Goal: Communication & Community: Answer question/provide support

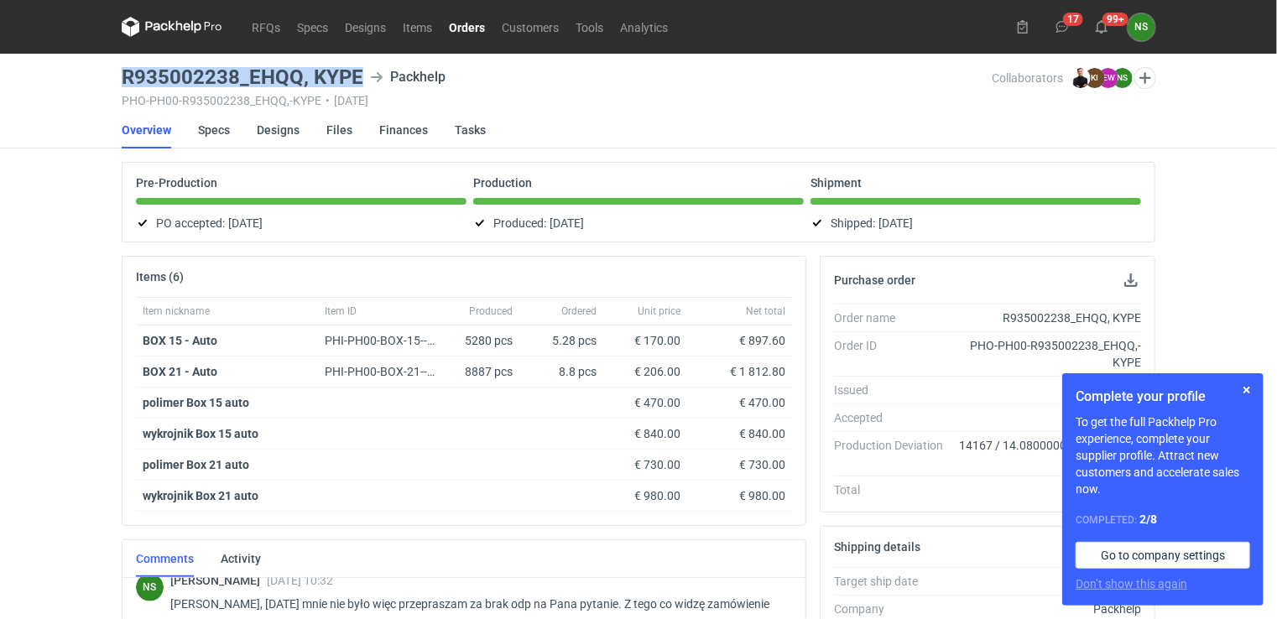
click at [461, 21] on link "Orders" at bounding box center [466, 27] width 53 height 20
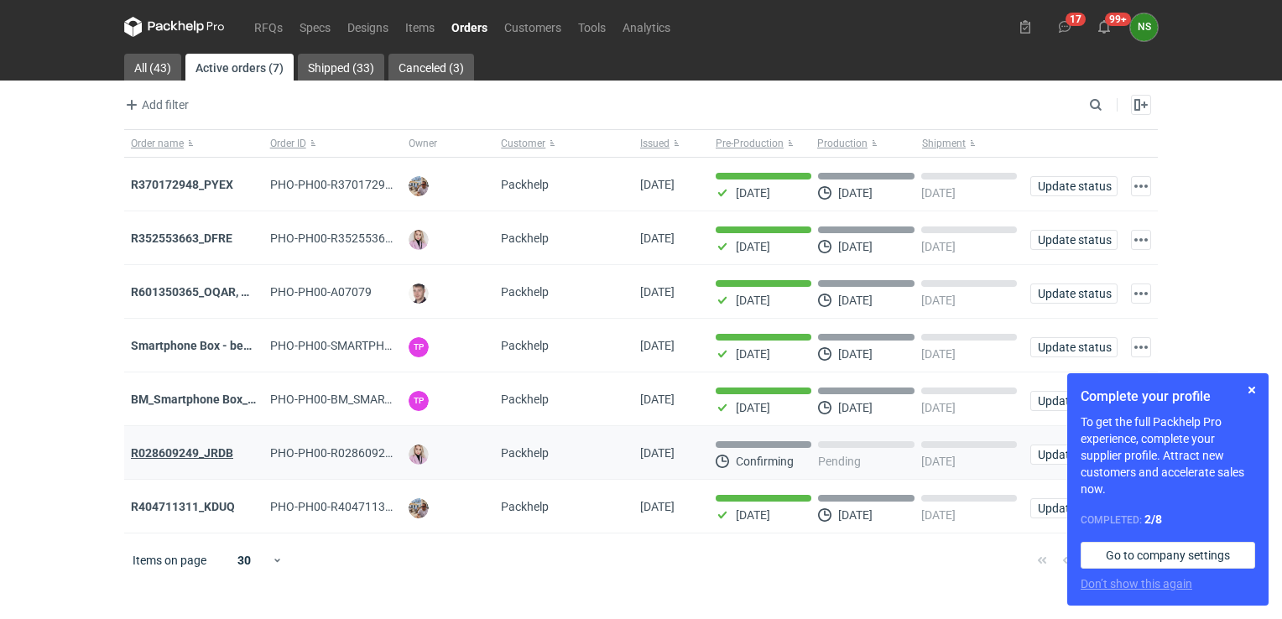
click at [219, 450] on strong "R028609249_JRDB" at bounding box center [182, 452] width 102 height 13
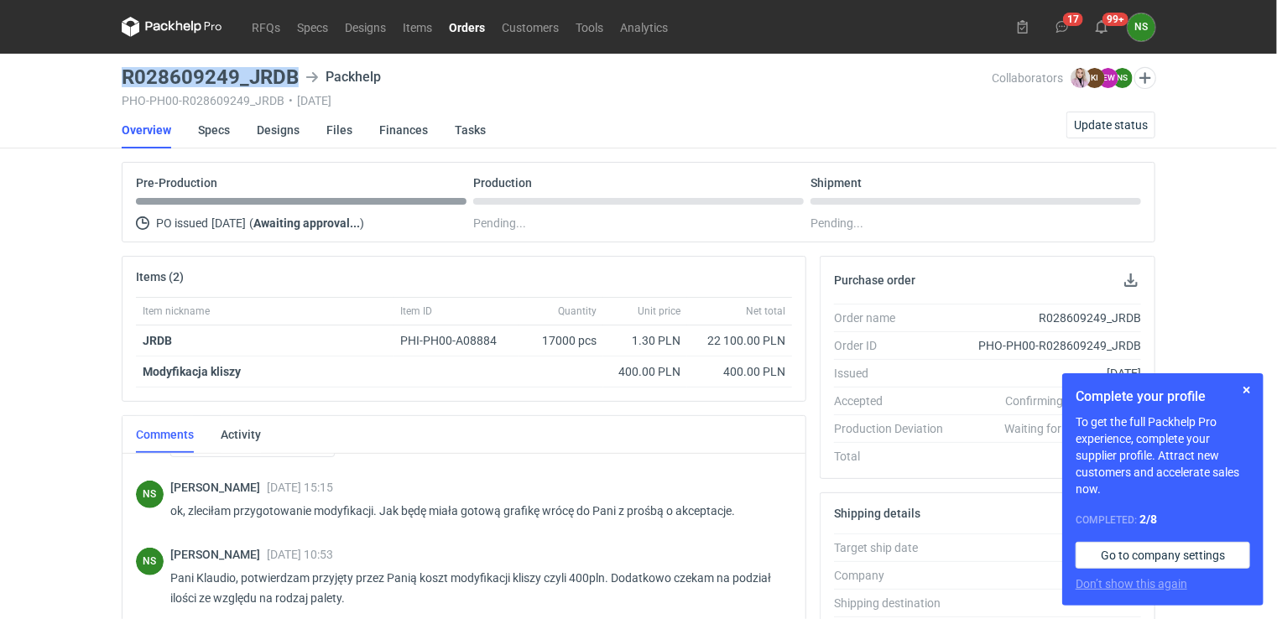
drag, startPoint x: 292, startPoint y: 75, endPoint x: 127, endPoint y: 81, distance: 164.5
click at [127, 81] on div "R028609249_JRDB Packhelp" at bounding box center [557, 77] width 871 height 20
copy h3 "R028609249_JRDB"
click at [1093, 121] on span "Update status" at bounding box center [1111, 125] width 74 height 12
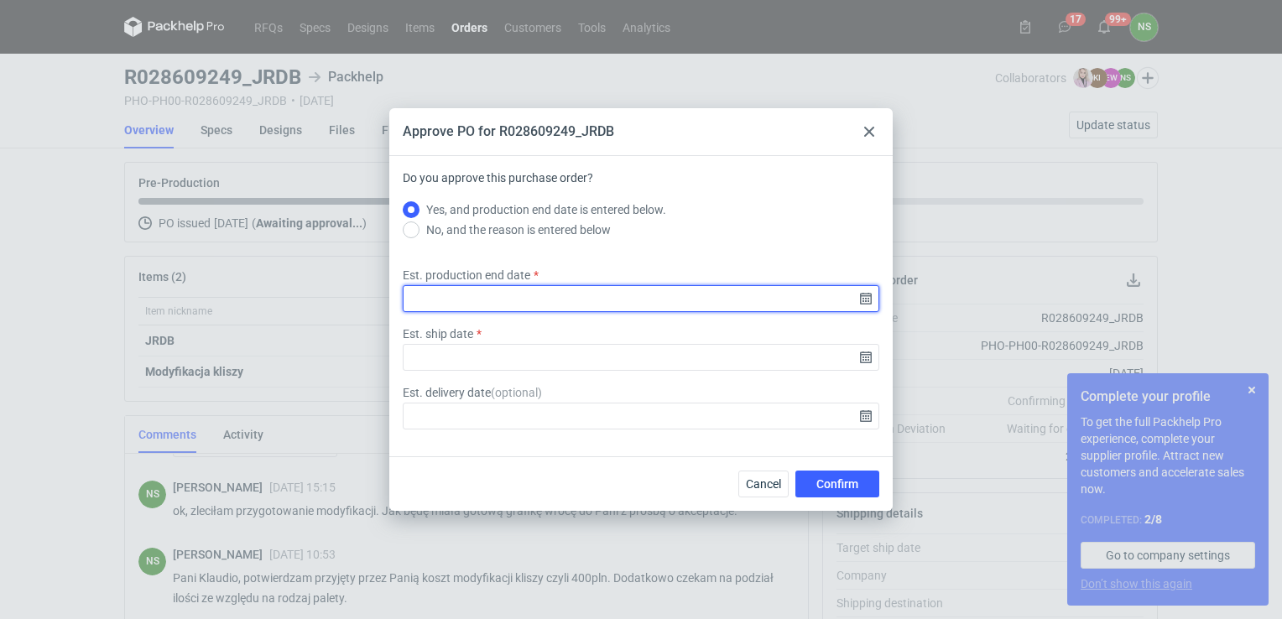
click at [866, 300] on input "Est. production end date" at bounding box center [641, 298] width 476 height 27
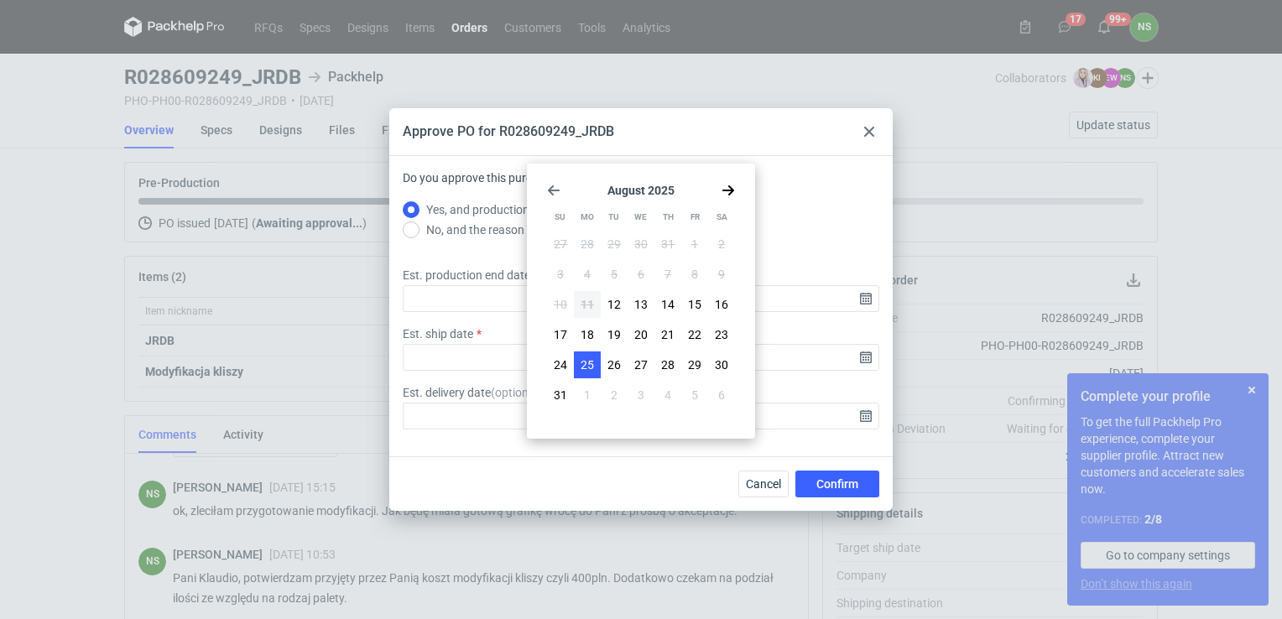
click at [590, 365] on span "25" at bounding box center [586, 364] width 13 height 17
type input "2025-08-25"
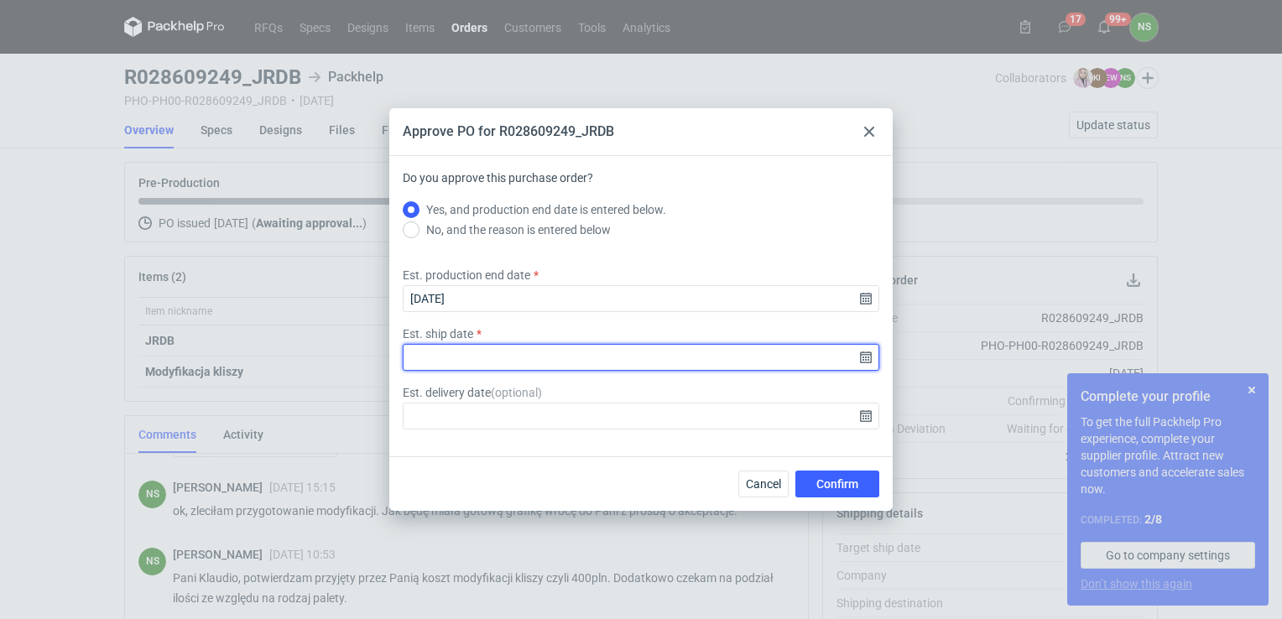
click at [871, 358] on input "Est. ship date" at bounding box center [641, 357] width 476 height 27
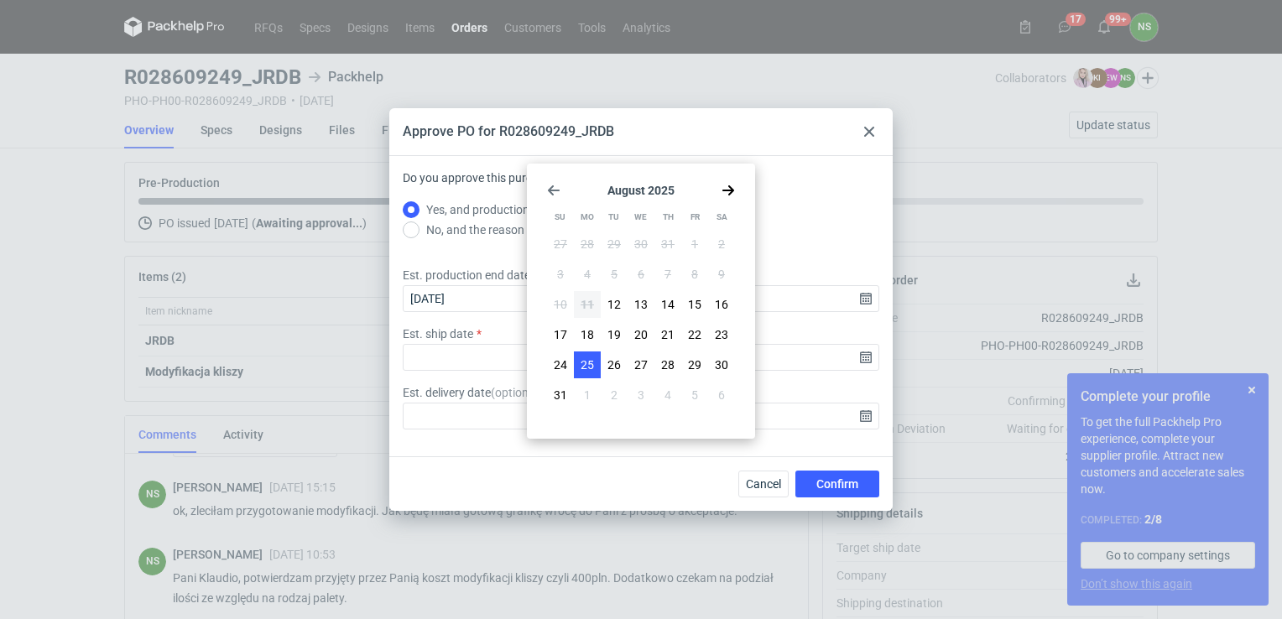
click at [585, 365] on span "25" at bounding box center [586, 364] width 13 height 17
type input "2025-08-25"
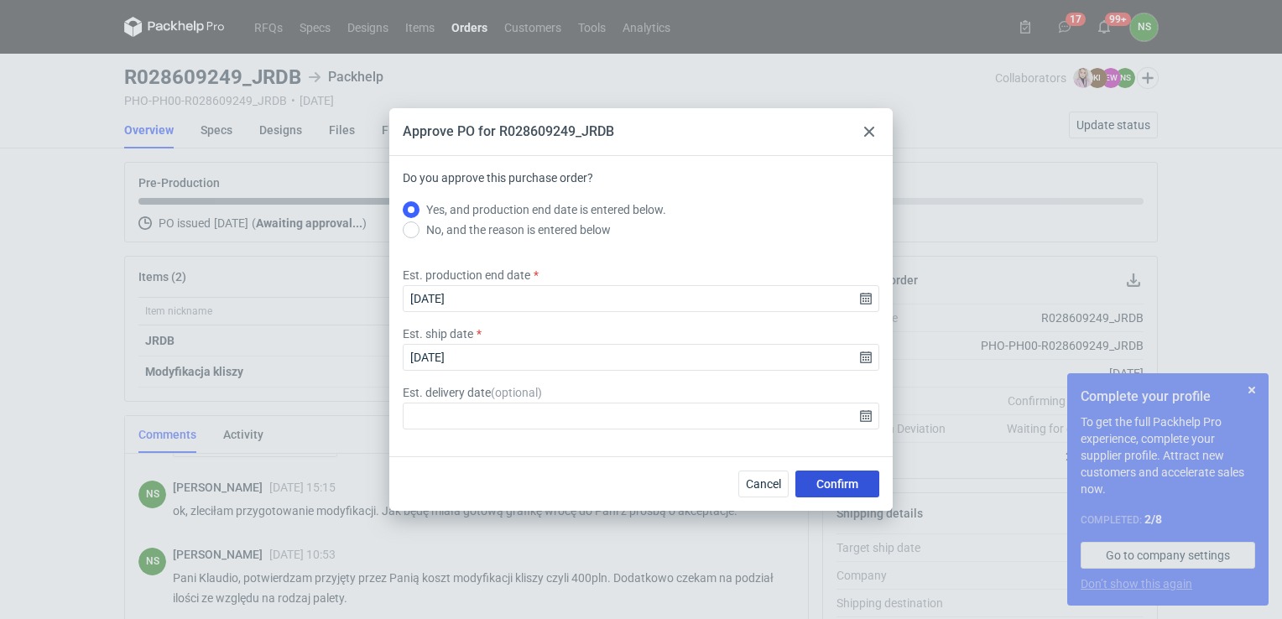
click at [831, 476] on button "Confirm" at bounding box center [837, 484] width 84 height 27
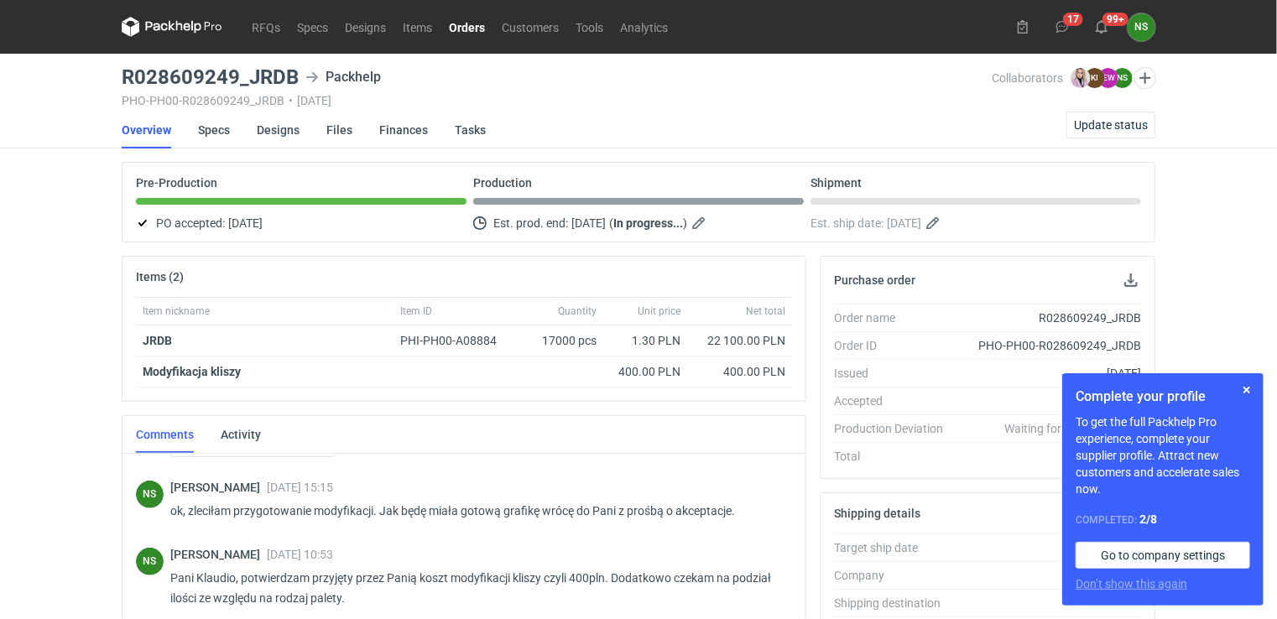
click at [455, 27] on link "Orders" at bounding box center [466, 27] width 53 height 20
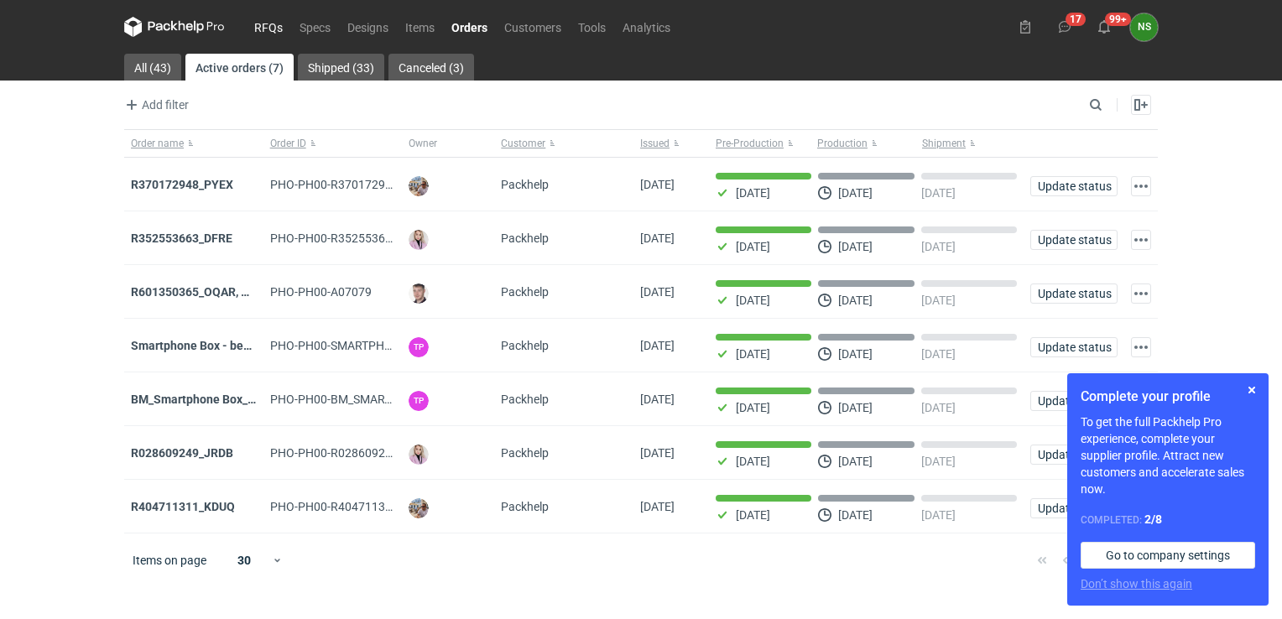
click at [271, 23] on link "RFQs" at bounding box center [268, 27] width 45 height 20
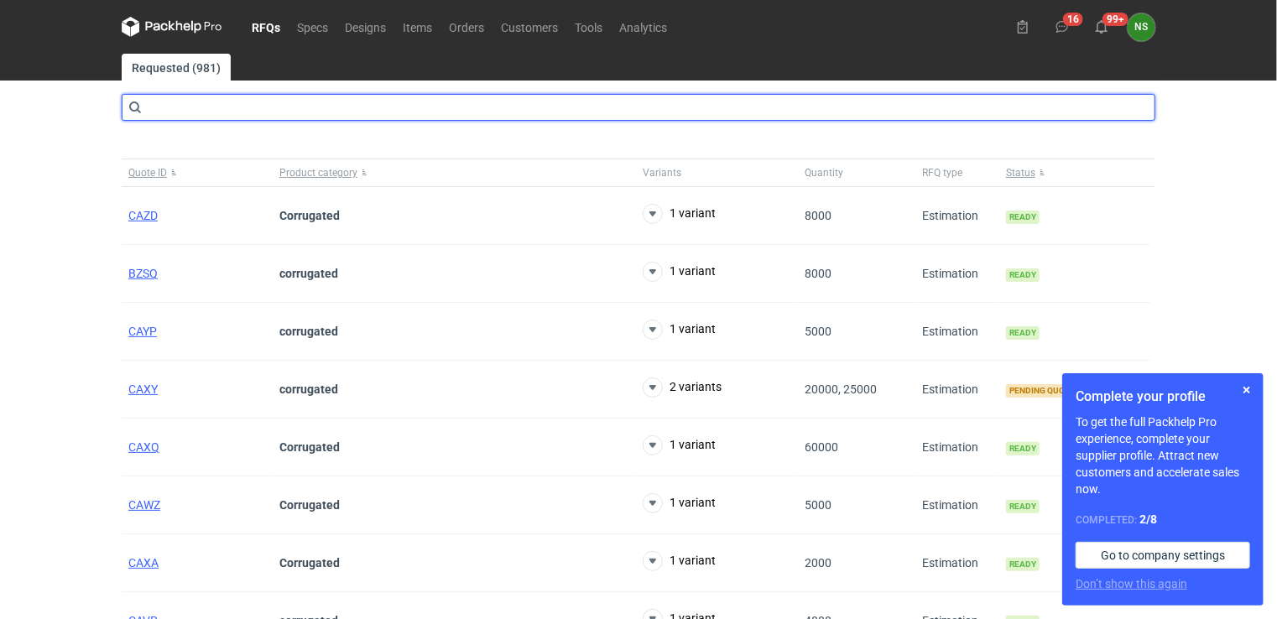
click at [176, 119] on input "text" at bounding box center [638, 107] width 1033 height 27
click at [184, 109] on input "text" at bounding box center [638, 107] width 1033 height 27
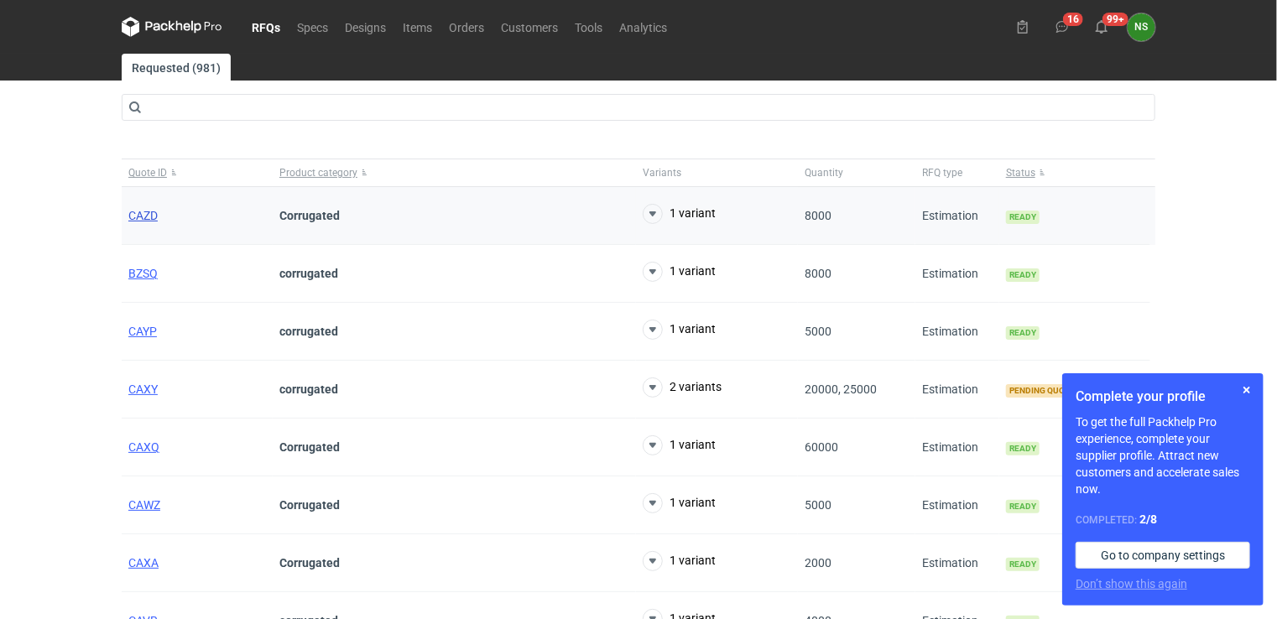
click at [141, 212] on span "CAZD" at bounding box center [142, 215] width 29 height 13
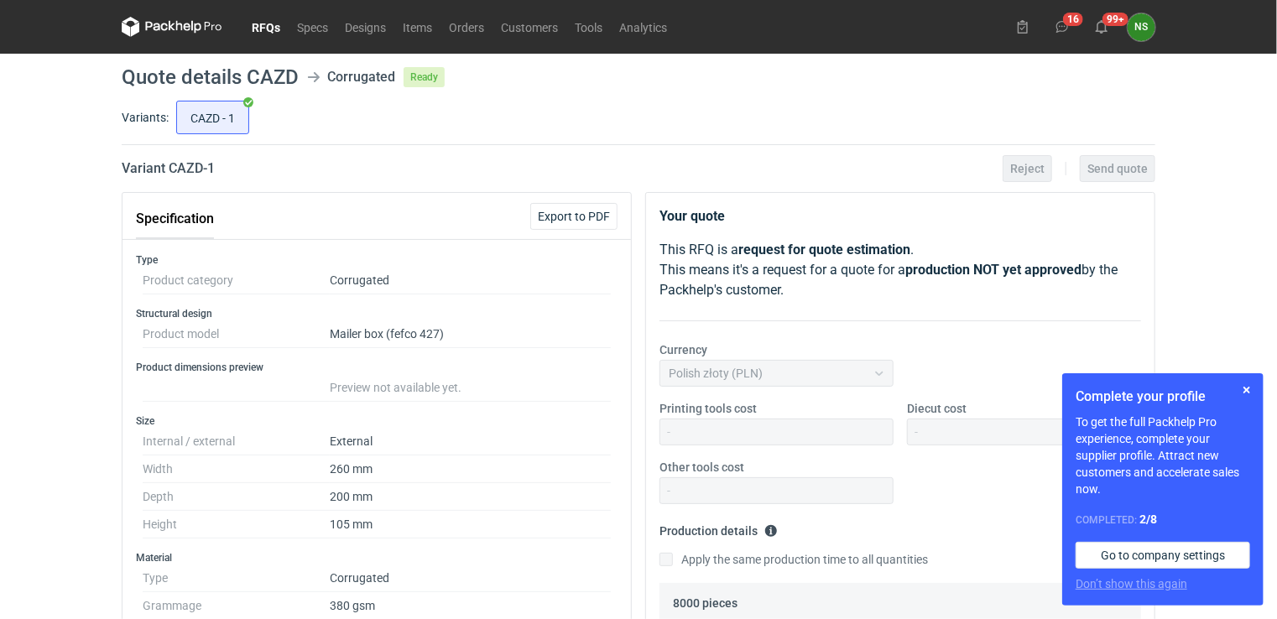
click at [154, 213] on button "Specification" at bounding box center [175, 219] width 78 height 40
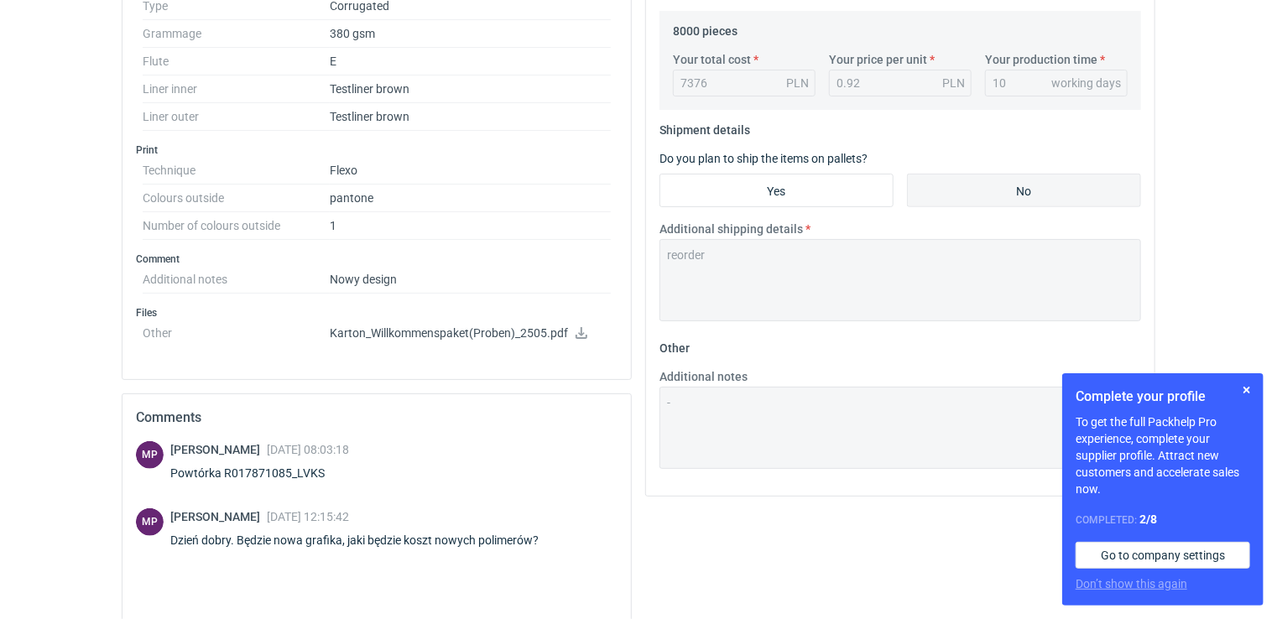
scroll to position [573, 0]
drag, startPoint x: 325, startPoint y: 468, endPoint x: 224, endPoint y: 470, distance: 101.5
click at [224, 470] on div "Powtórka R017871085_LVKS" at bounding box center [259, 472] width 179 height 17
copy div "R017871085_LVKS"
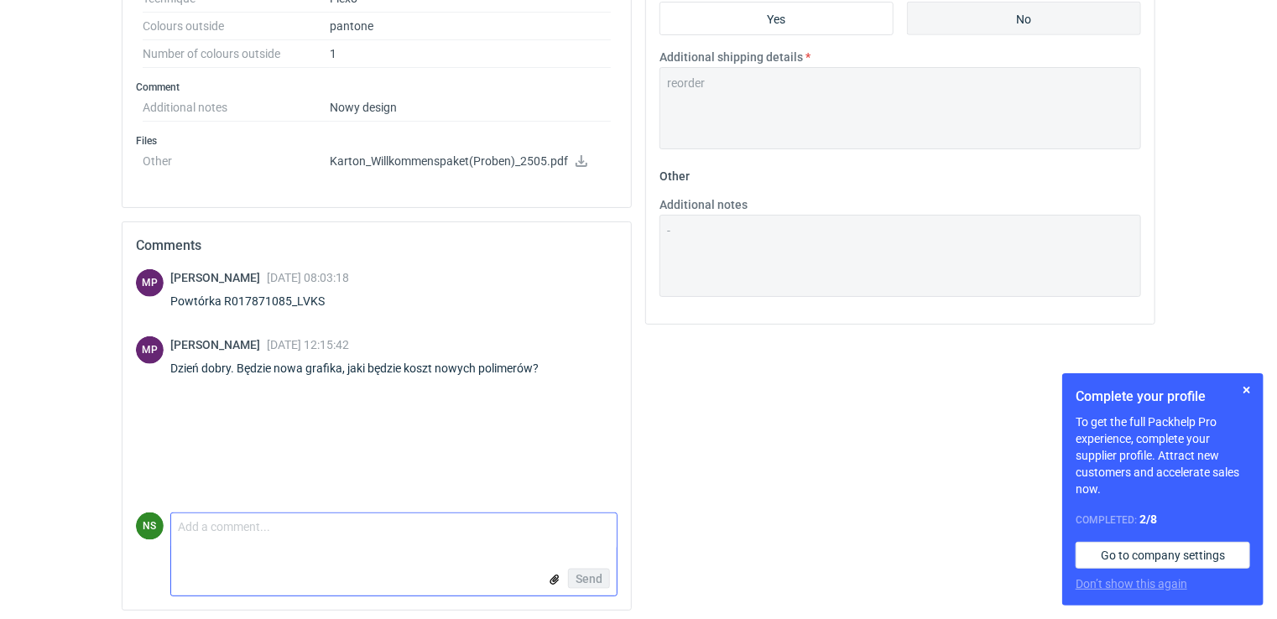
click at [218, 521] on textarea "Comment message" at bounding box center [393, 530] width 445 height 35
type textarea "F"
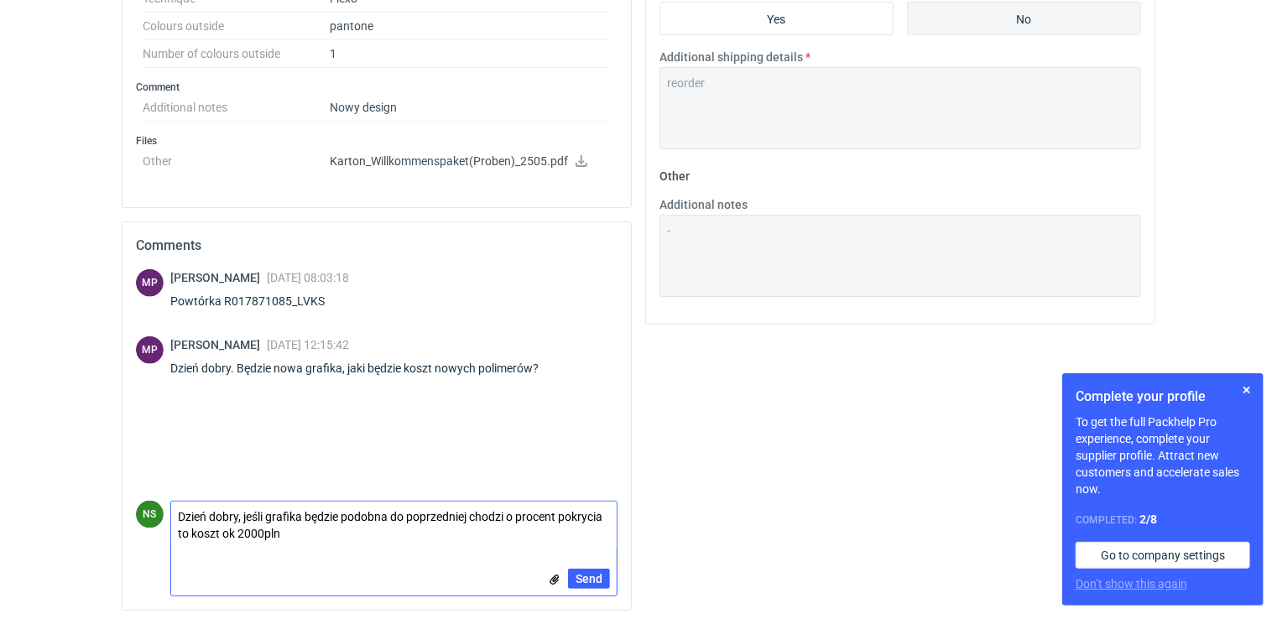
scroll to position [0, 0]
type textarea "Dzień dobry, jeśli grafika będzie podobna do poprzedniej chodzi o procent pokry…"
drag, startPoint x: 594, startPoint y: 570, endPoint x: 605, endPoint y: 575, distance: 12.0
click at [594, 573] on span "Send" at bounding box center [588, 579] width 27 height 12
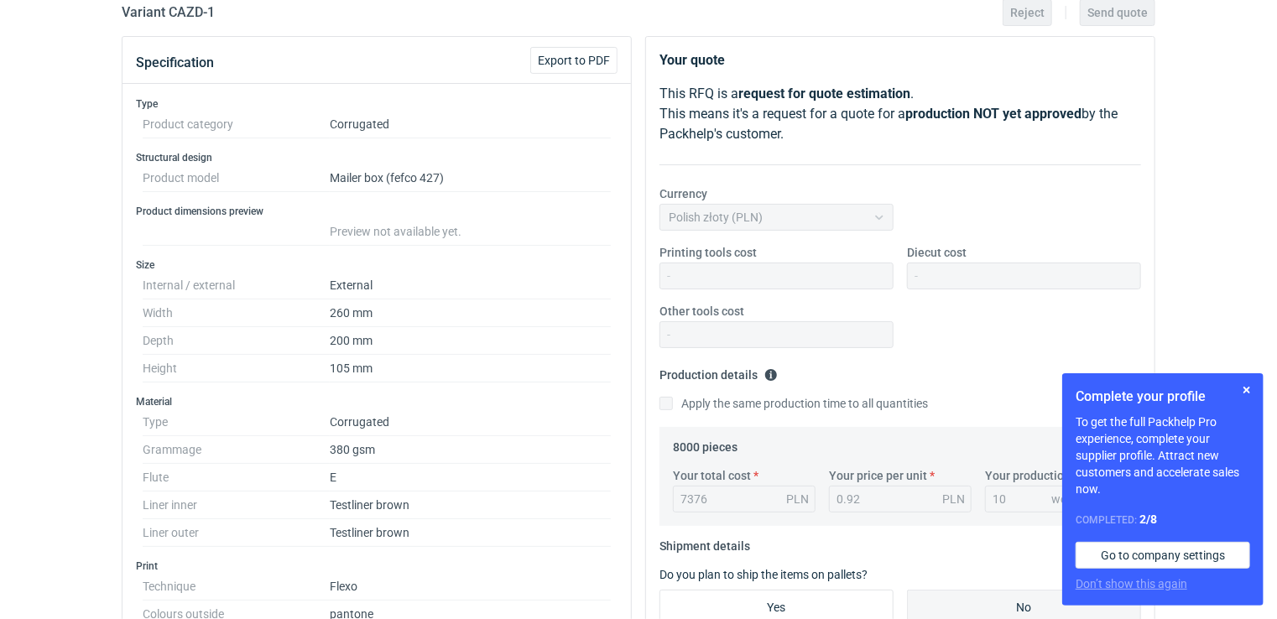
scroll to position [152, 0]
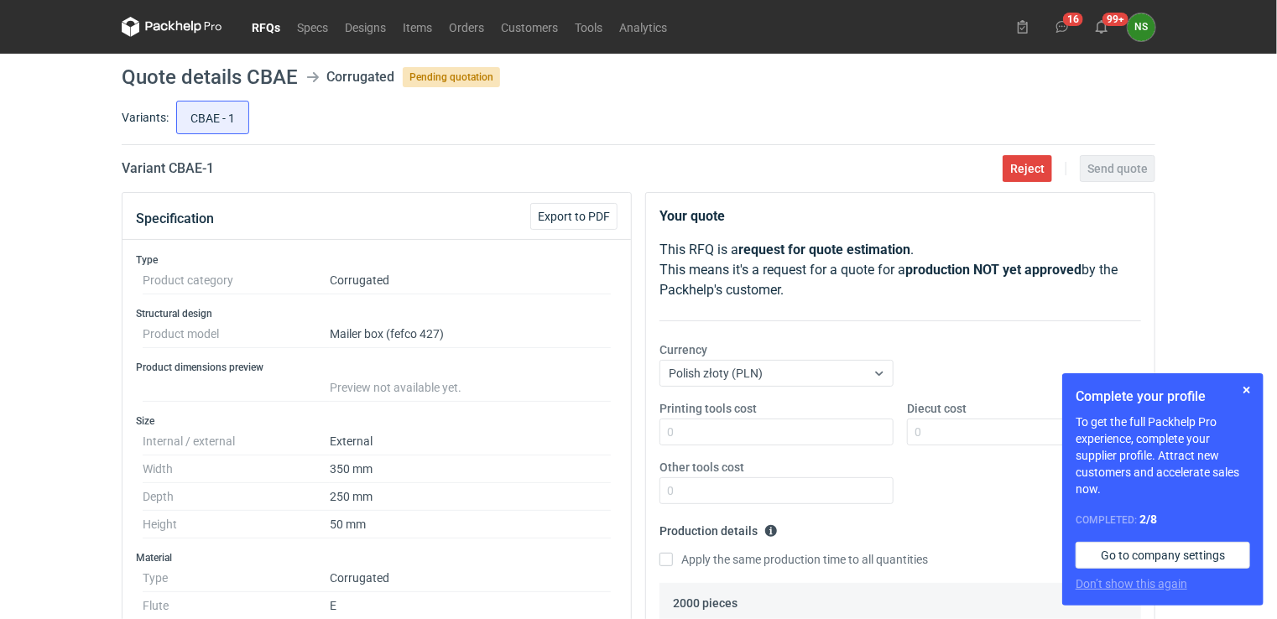
drag, startPoint x: 258, startPoint y: 24, endPoint x: 274, endPoint y: 32, distance: 18.4
click at [258, 24] on link "RFQs" at bounding box center [265, 27] width 45 height 20
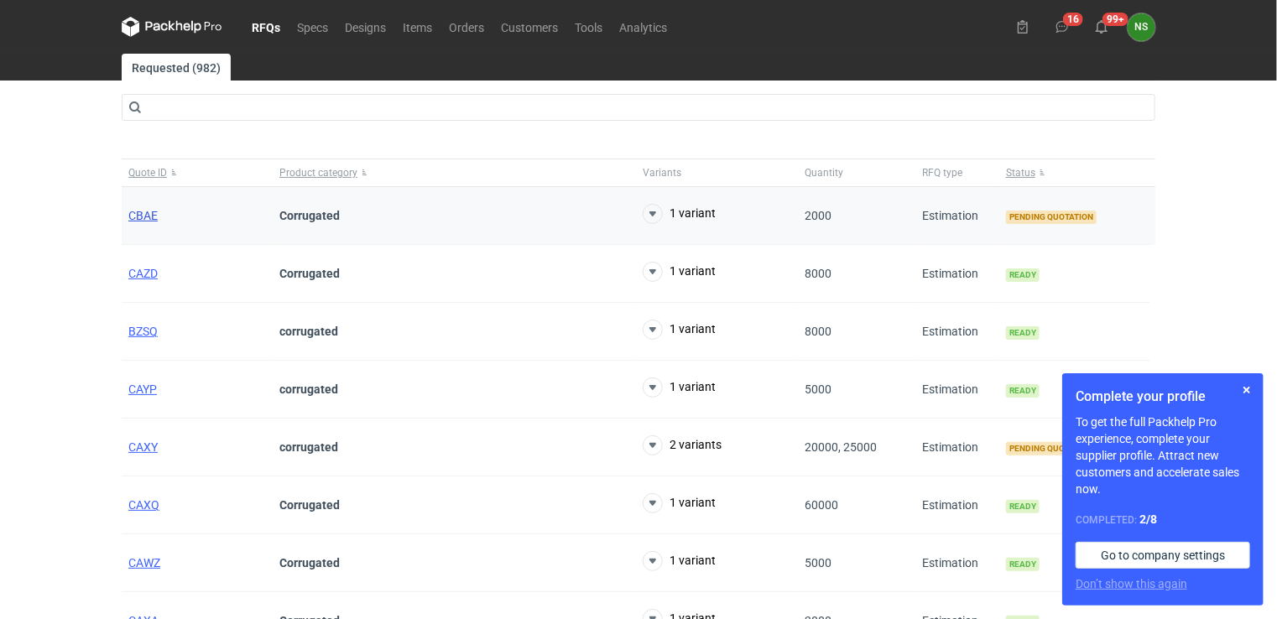
click at [141, 216] on span "CBAE" at bounding box center [142, 215] width 29 height 13
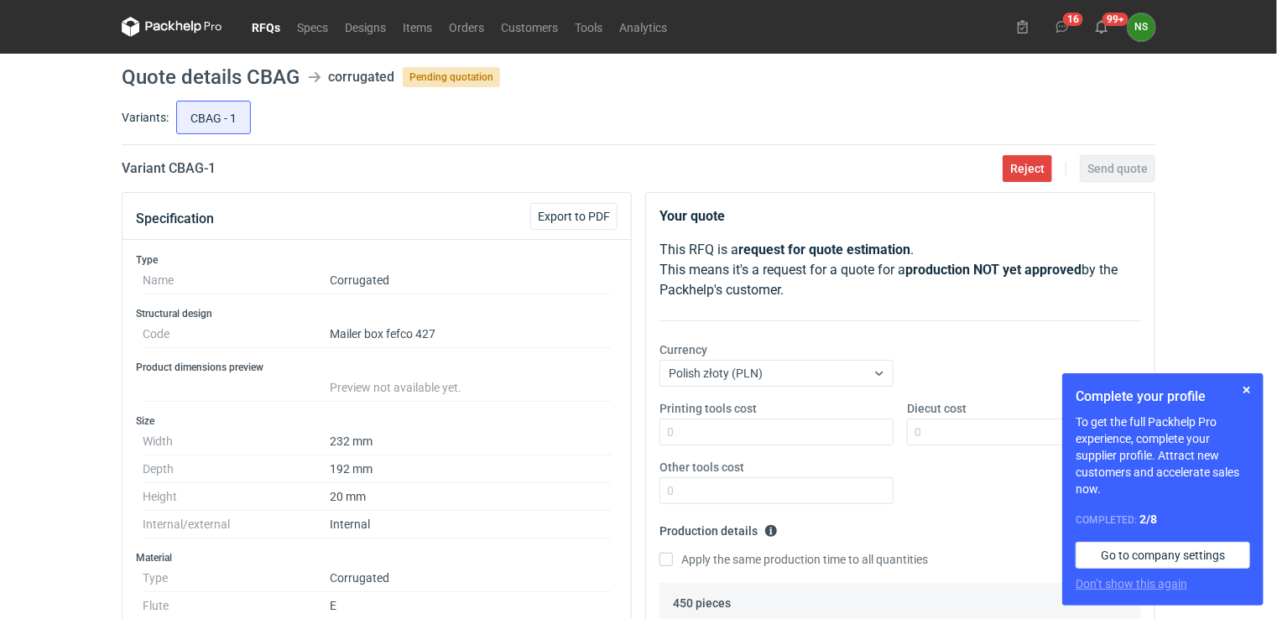
drag, startPoint x: 257, startPoint y: 29, endPoint x: 268, endPoint y: 32, distance: 11.4
click at [257, 29] on link "RFQs" at bounding box center [265, 27] width 45 height 20
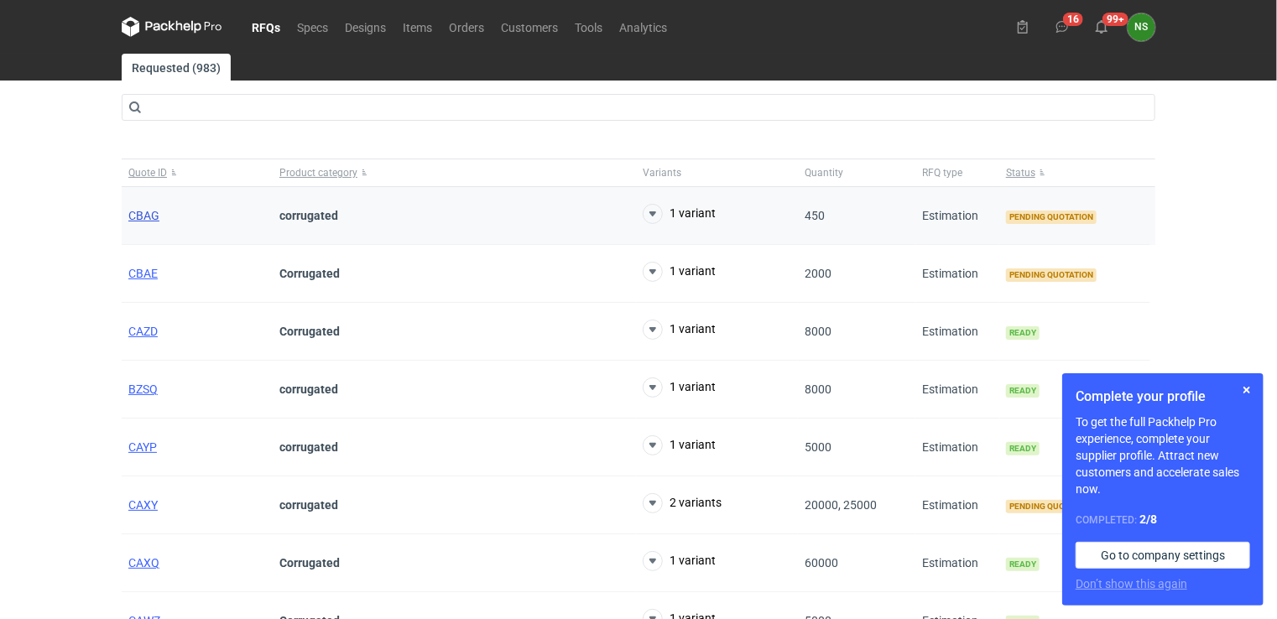
click at [149, 213] on span "CBAG" at bounding box center [143, 215] width 31 height 13
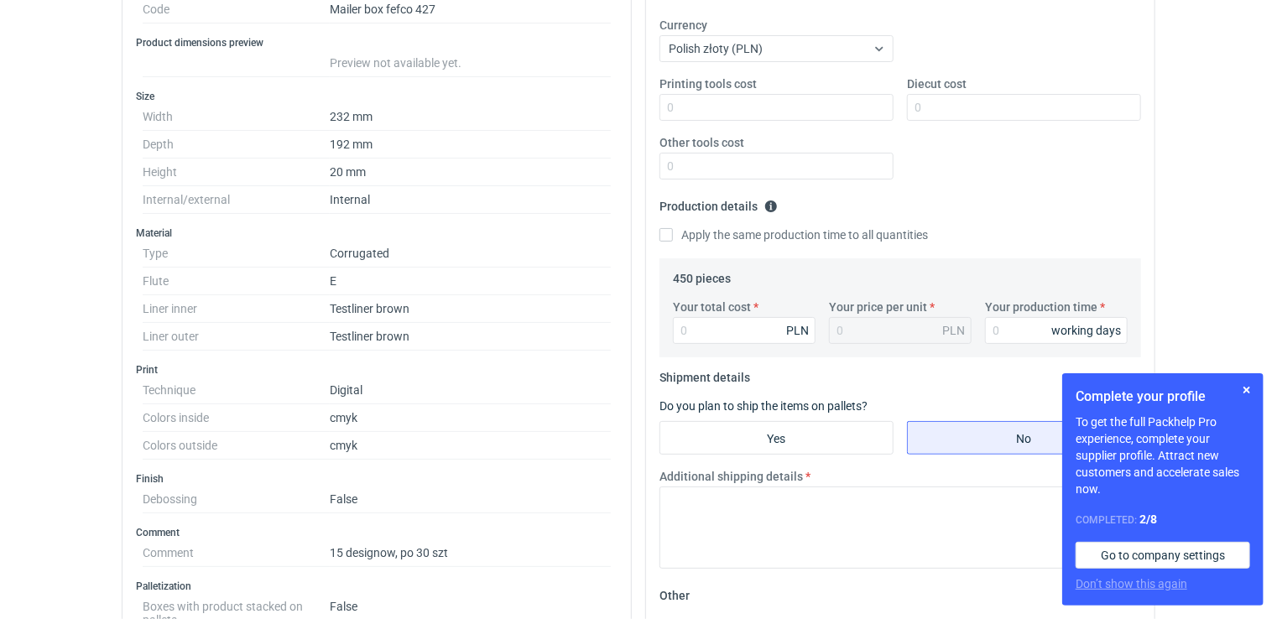
scroll to position [319, 0]
